Goal: Task Accomplishment & Management: Manage account settings

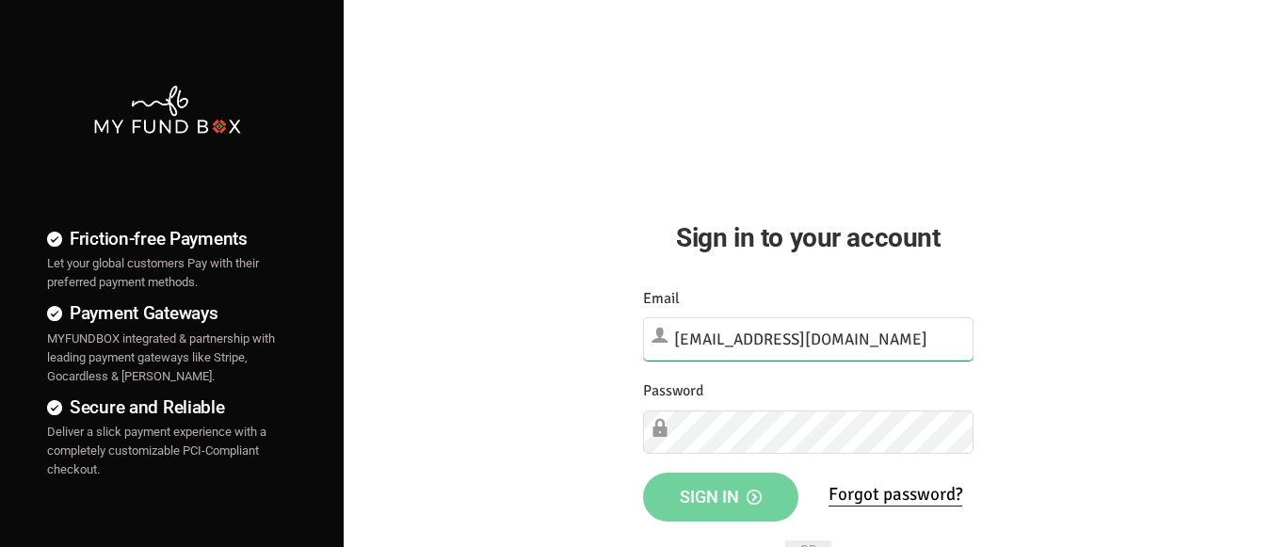
type input "[EMAIL_ADDRESS][DOMAIN_NAME]"
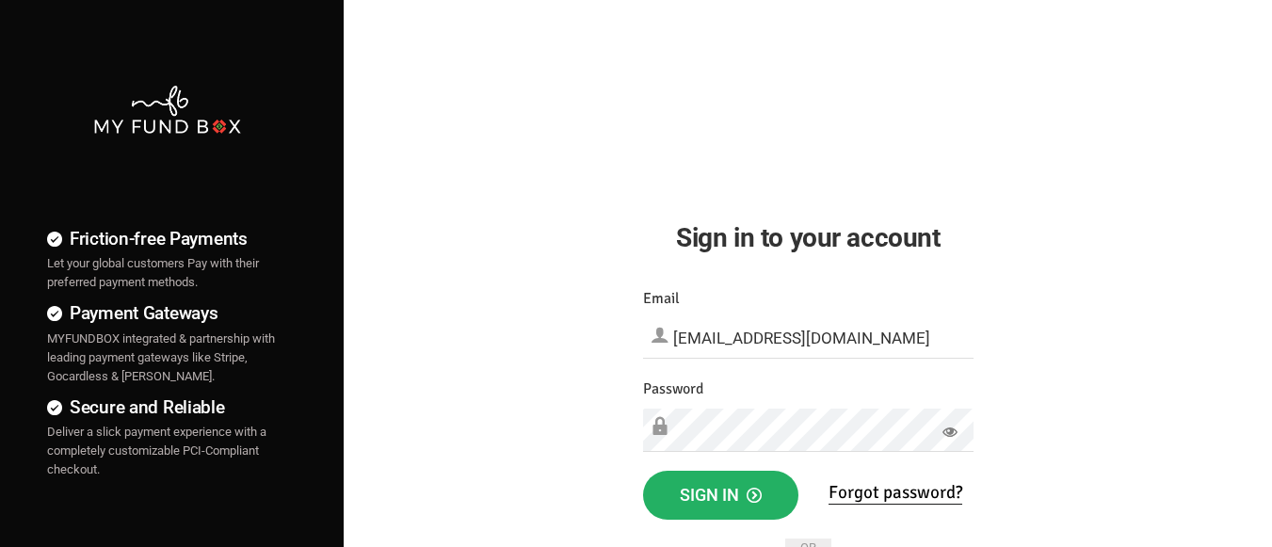
click at [720, 493] on span "Sign in" at bounding box center [721, 495] width 82 height 20
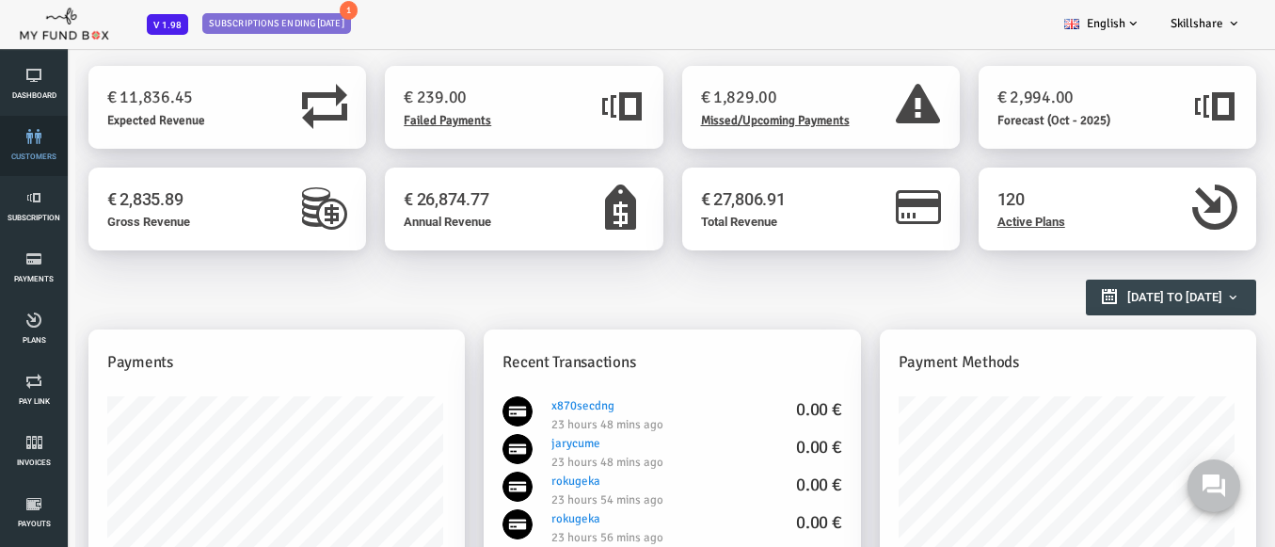
click at [34, 146] on link "customers" at bounding box center [34, 146] width 56 height 60
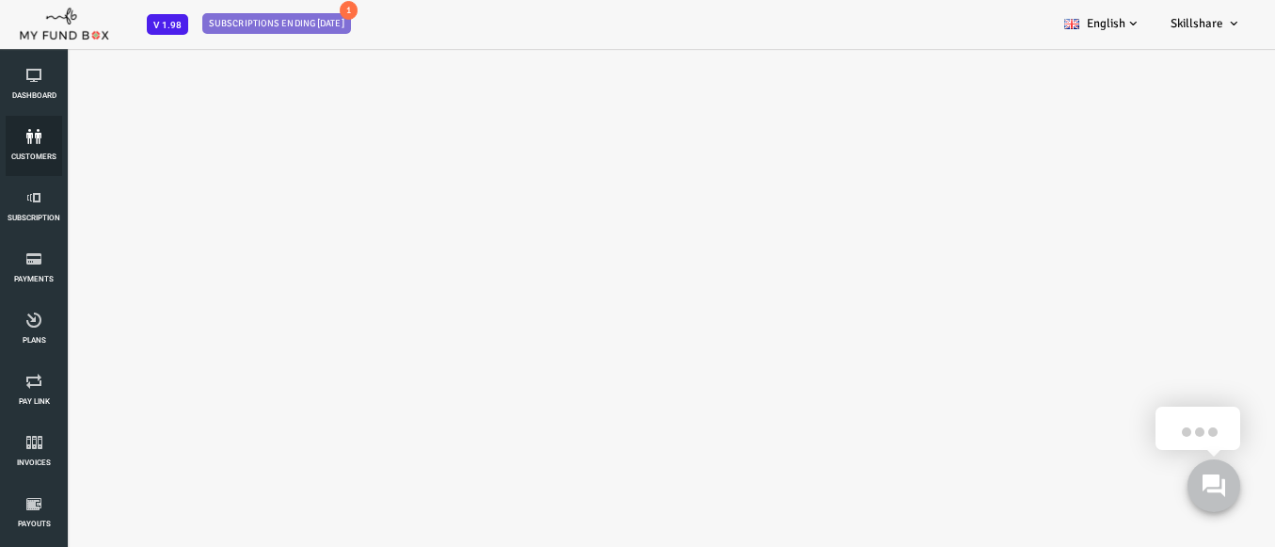
select select "100"
